Goal: Transaction & Acquisition: Book appointment/travel/reservation

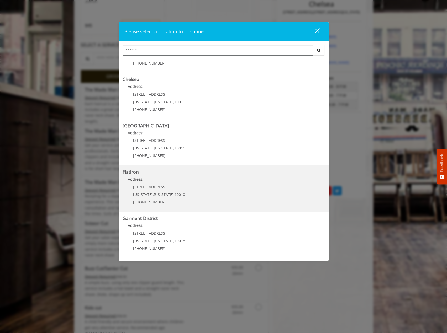
scroll to position [131, 0]
click at [180, 191] on div "10 E 23rd St New York , New York , 10010 (917) 475-1765" at bounding box center [155, 196] width 65 height 23
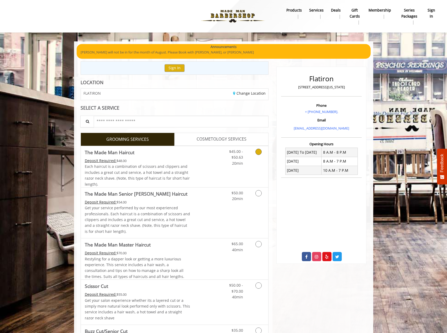
click at [257, 153] on icon "Grooming services" at bounding box center [258, 152] width 6 height 6
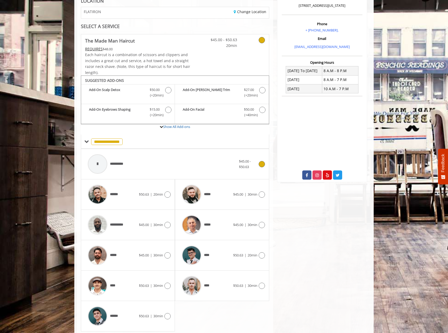
scroll to position [72, 0]
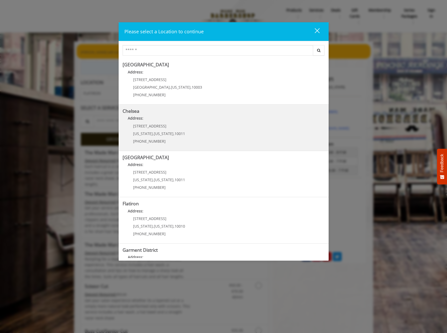
click at [198, 139] on link "Chelsea Address: [STREET_ADDRESS][US_STATE][US_STATE] (917) 639-3902" at bounding box center [224, 128] width 202 height 38
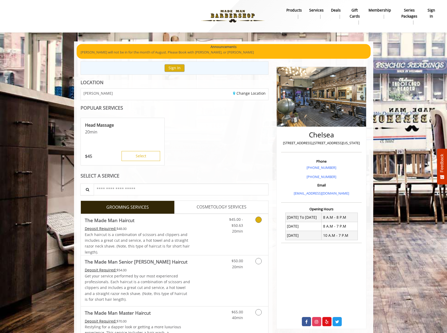
click at [254, 219] on link "Grooming services" at bounding box center [257, 224] width 13 height 20
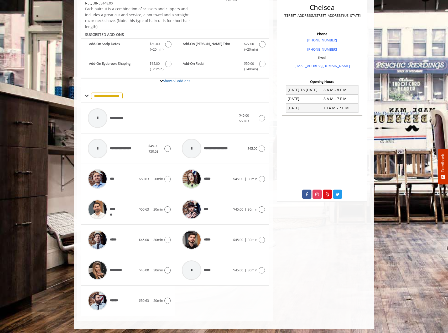
scroll to position [129, 0]
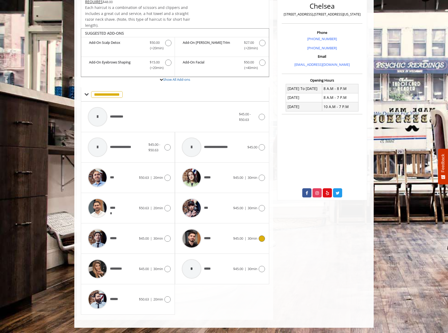
click at [234, 236] on span "$45.00" at bounding box center [238, 238] width 10 height 5
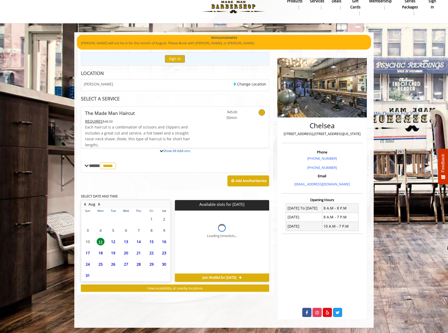
scroll to position [9, 0]
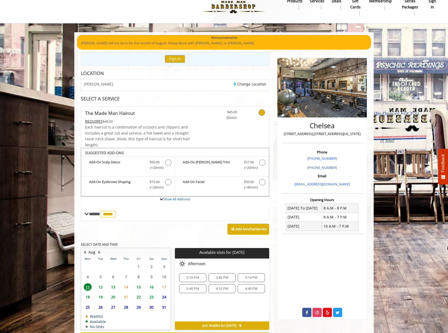
click at [100, 288] on span "12" at bounding box center [101, 287] width 8 height 8
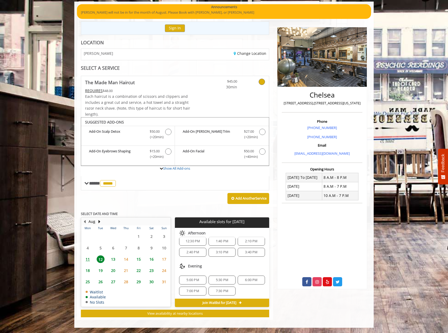
scroll to position [57, 0]
